Goal: Transaction & Acquisition: Register for event/course

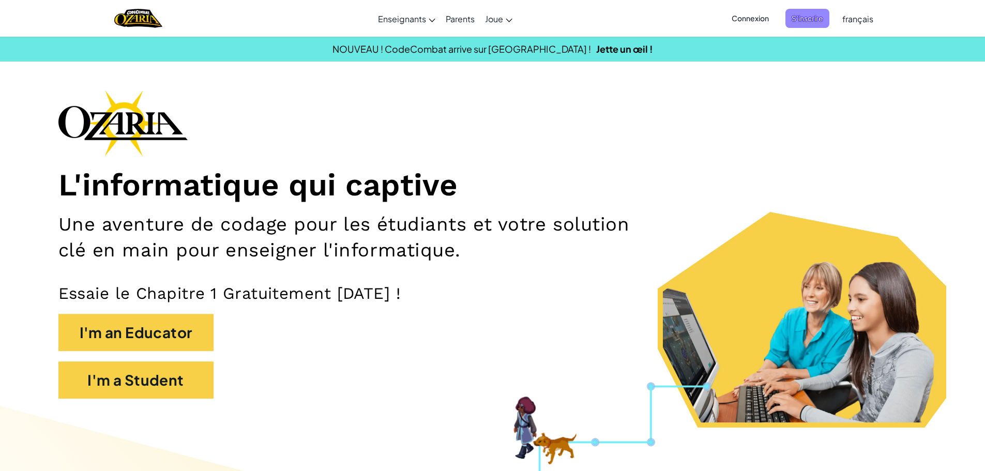
click at [811, 20] on span "S'inscrire" at bounding box center [808, 18] width 44 height 19
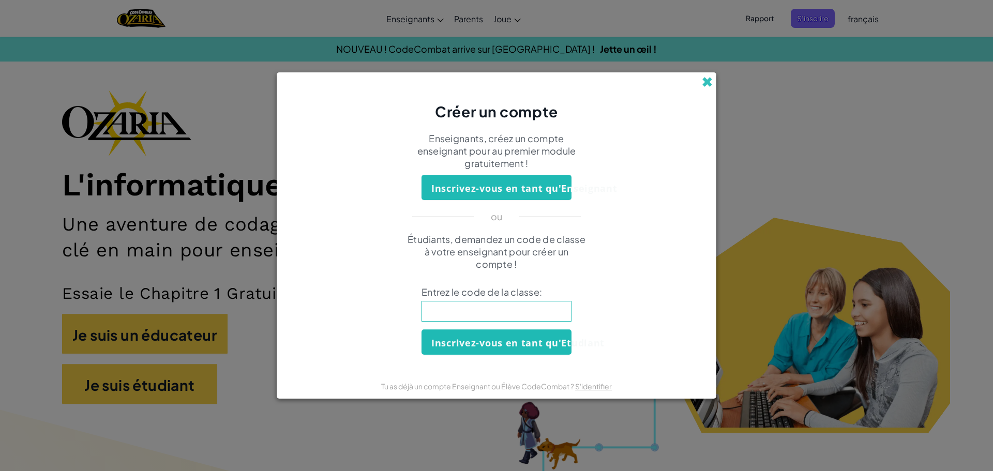
click at [709, 84] on span at bounding box center [707, 82] width 11 height 11
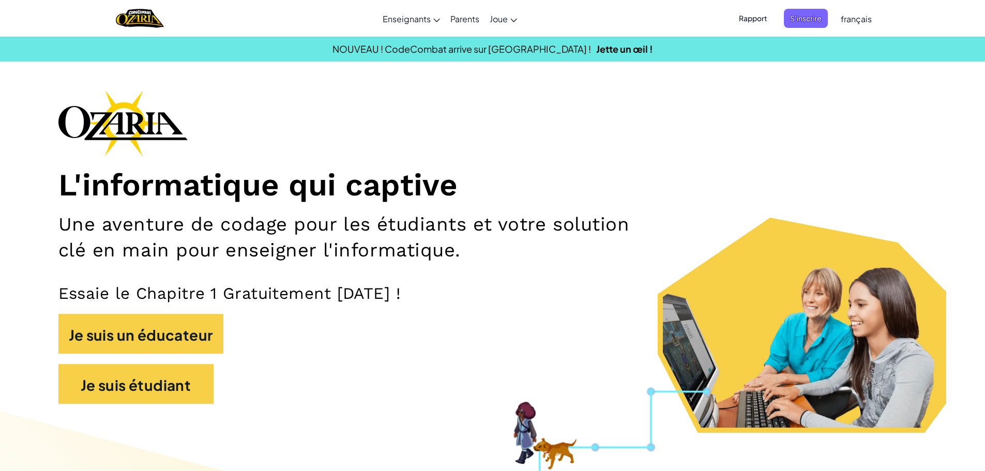
scroll to position [103, 0]
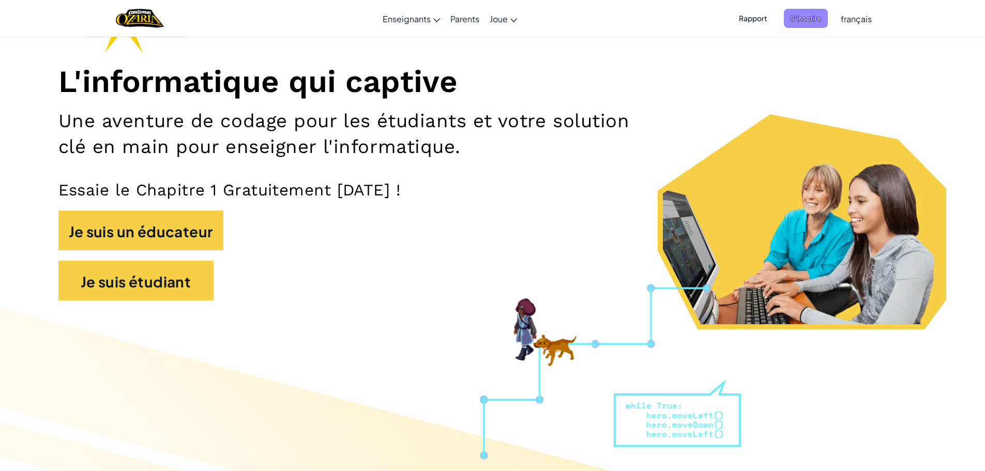
click at [807, 17] on font "S'inscrire" at bounding box center [806, 17] width 32 height 9
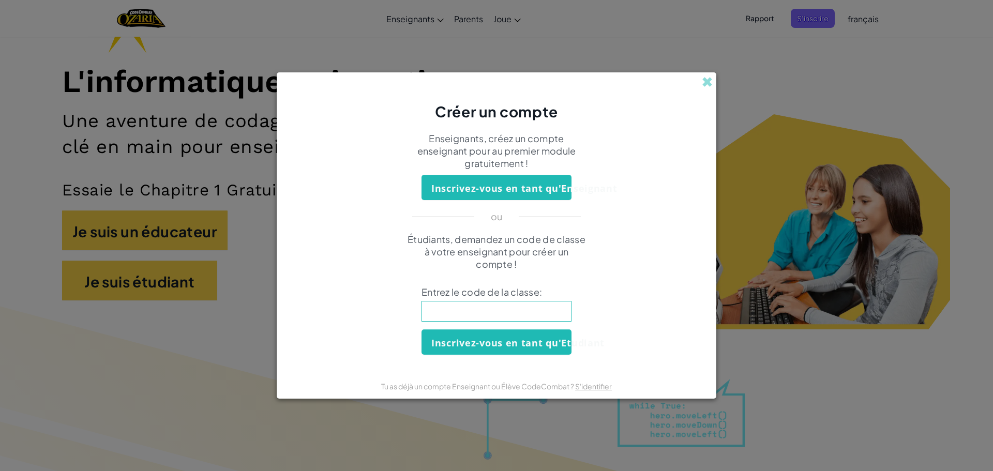
click at [480, 311] on input at bounding box center [497, 311] width 150 height 21
click at [627, 268] on div "Étudiants, demandez un code de classe à votre enseignant pour créer un compte !…" at bounding box center [496, 294] width 419 height 122
click at [703, 81] on span at bounding box center [707, 82] width 11 height 11
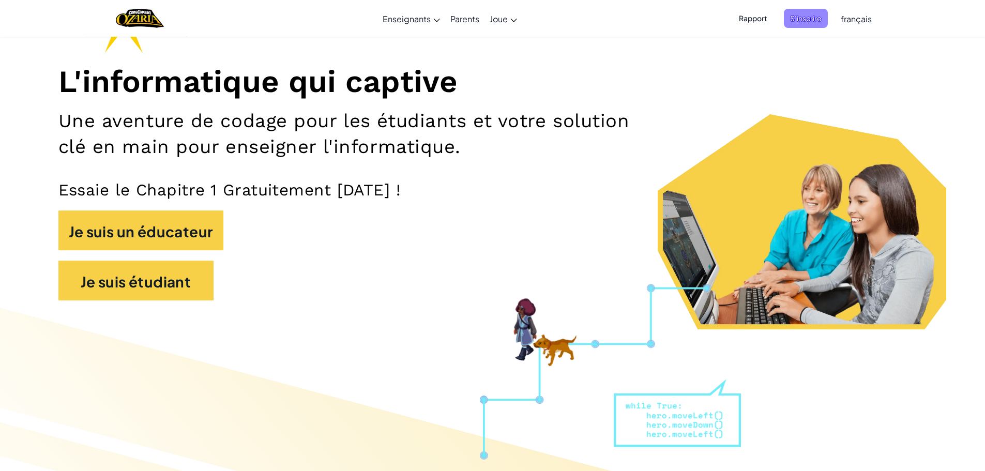
click at [800, 19] on font "S'inscrire" at bounding box center [806, 17] width 32 height 9
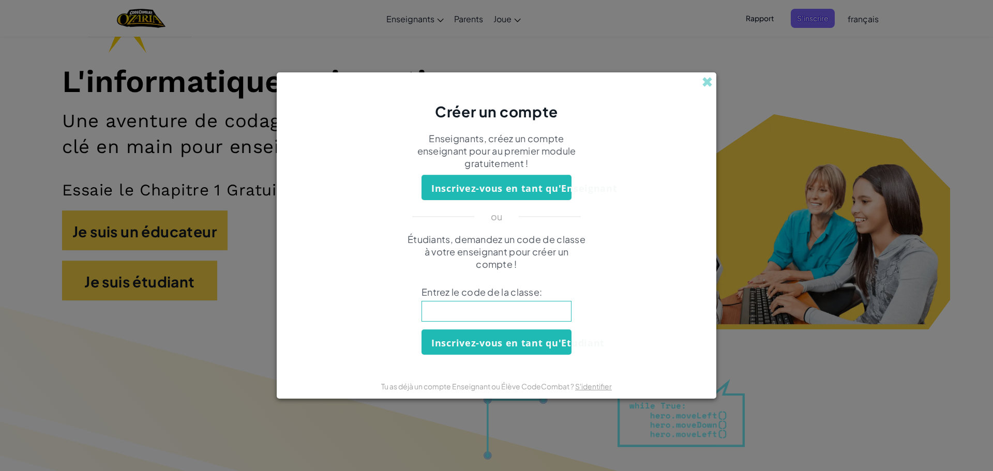
click at [476, 306] on input at bounding box center [497, 311] width 150 height 21
type input "Redflague"
click at [484, 337] on font "Inscrivez-vous en tant qu'Etudiant" at bounding box center [517, 343] width 173 height 12
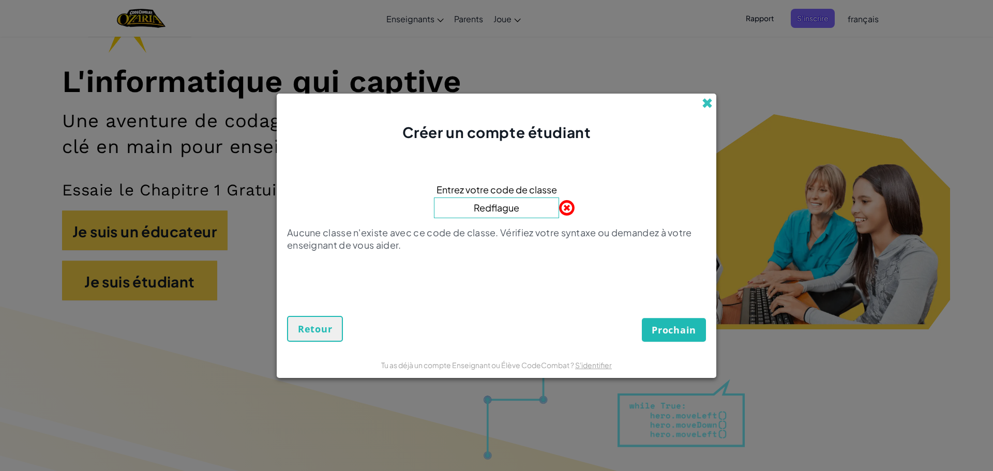
click at [712, 101] on span at bounding box center [707, 103] width 11 height 11
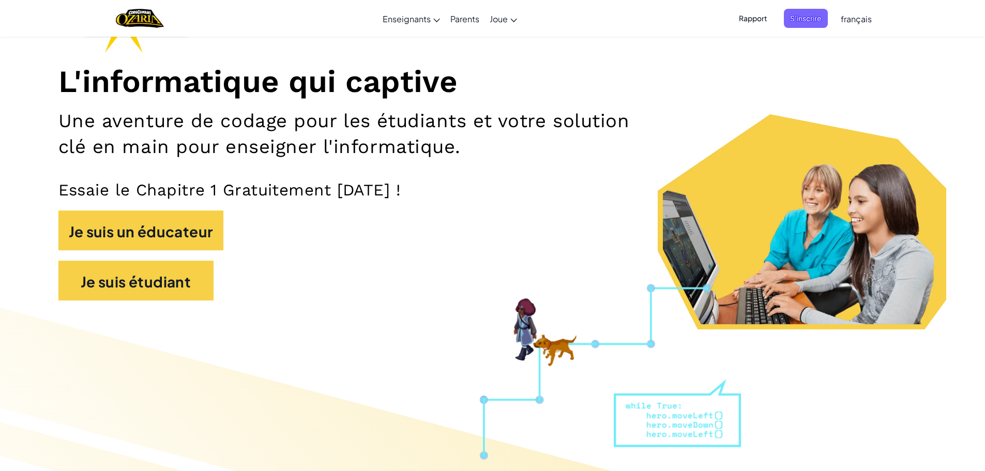
drag, startPoint x: 832, startPoint y: 293, endPoint x: 824, endPoint y: 302, distance: 12.5
click at [831, 297] on div "Je suis étudiant" at bounding box center [492, 286] width 869 height 50
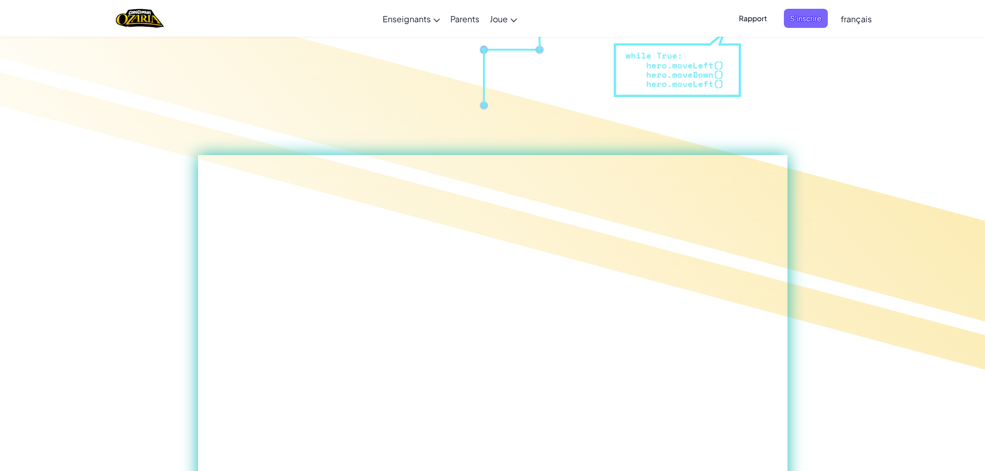
scroll to position [505, 0]
